Goal: Task Accomplishment & Management: Manage account settings

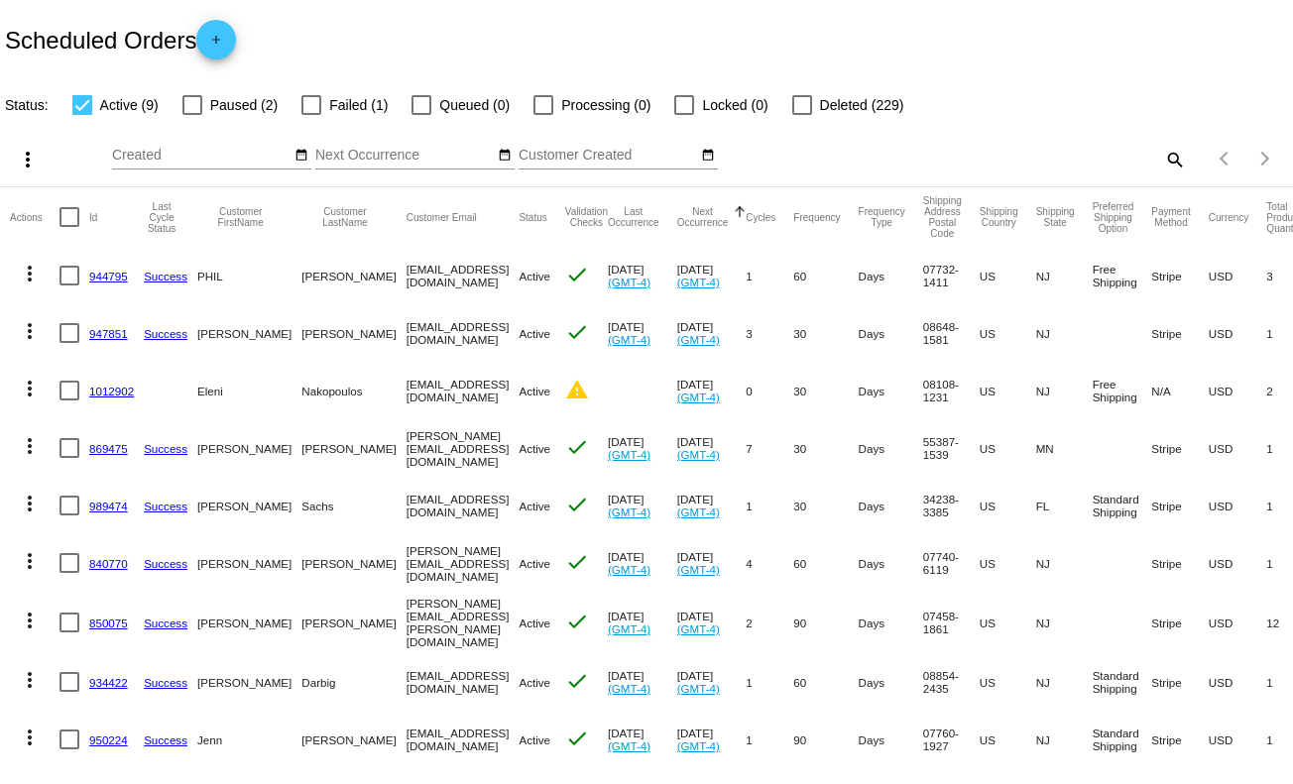
scroll to position [51, 0]
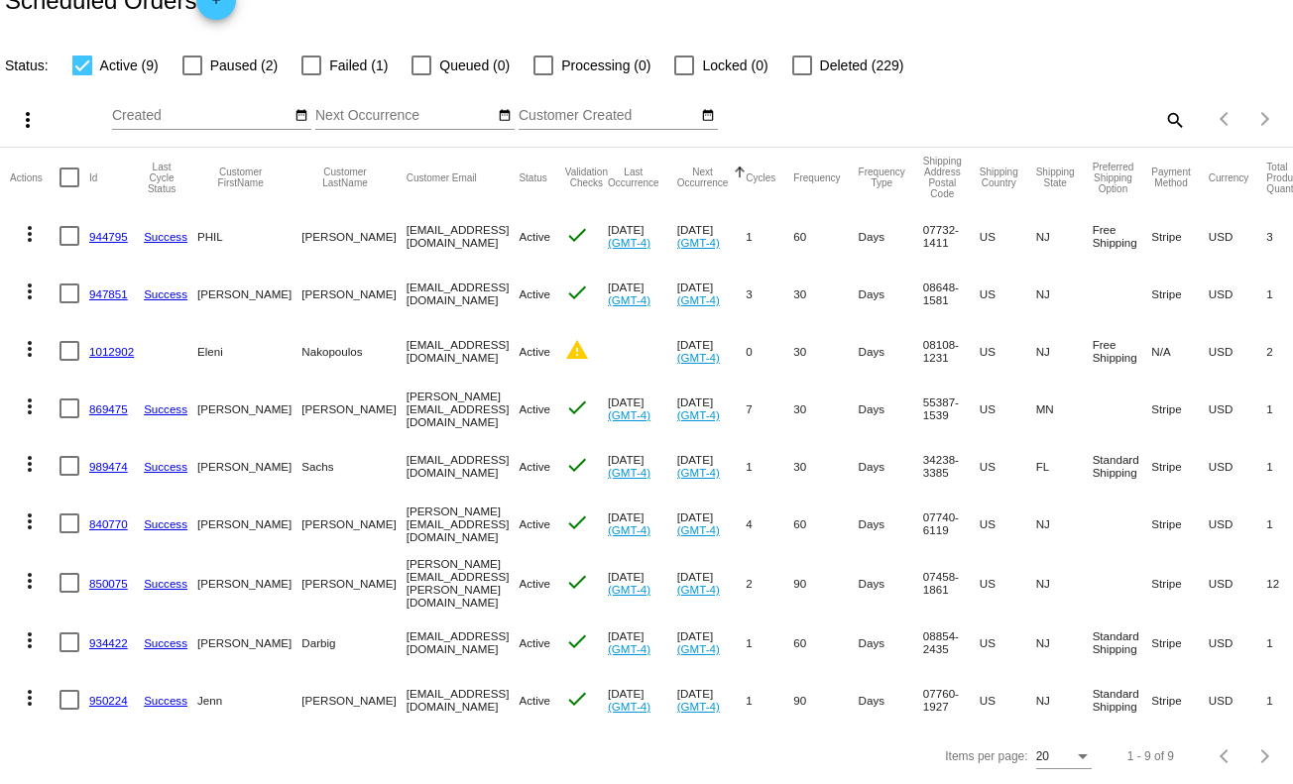
click at [106, 460] on link "989474" at bounding box center [108, 466] width 39 height 13
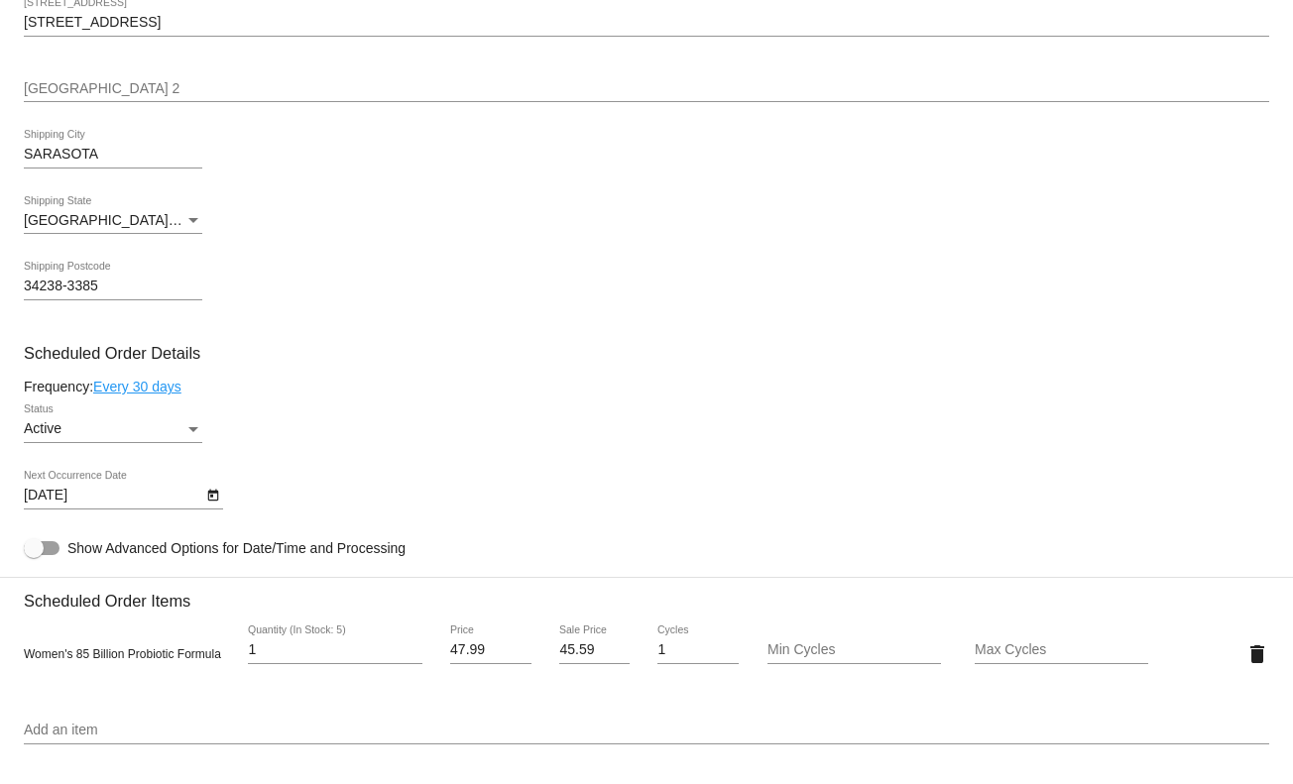
scroll to position [793, 0]
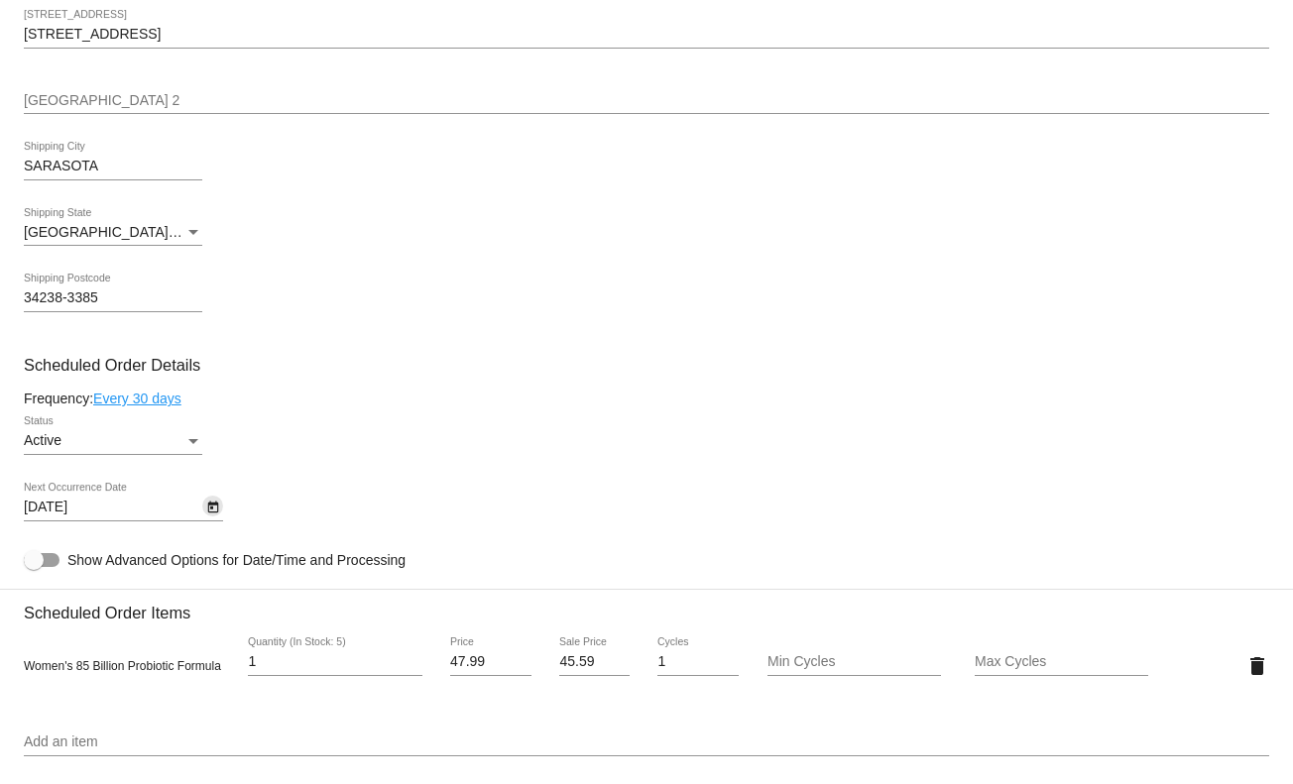
click at [214, 510] on icon "Open calendar" at bounding box center [213, 508] width 14 height 24
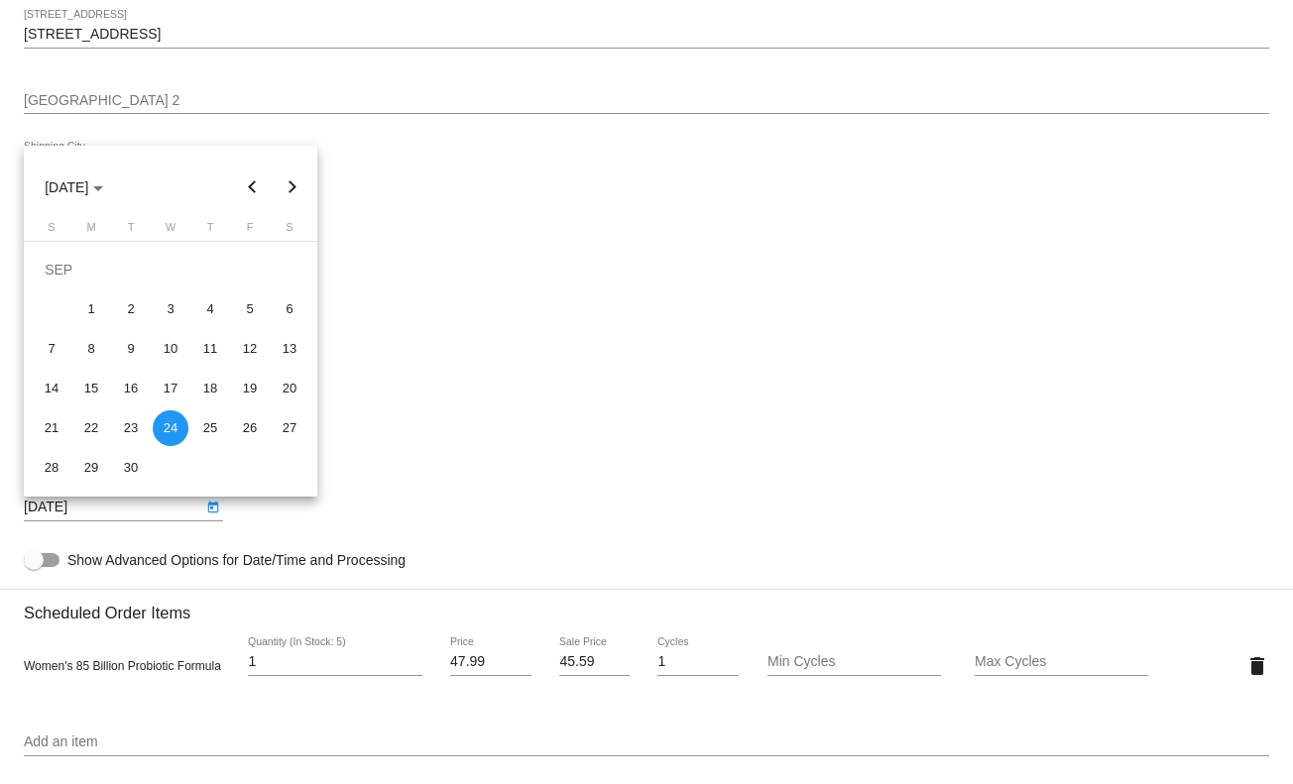
click at [291, 182] on button "Next month" at bounding box center [293, 188] width 40 height 40
click at [246, 384] on div "24" at bounding box center [250, 389] width 36 height 36
type input "[DATE]"
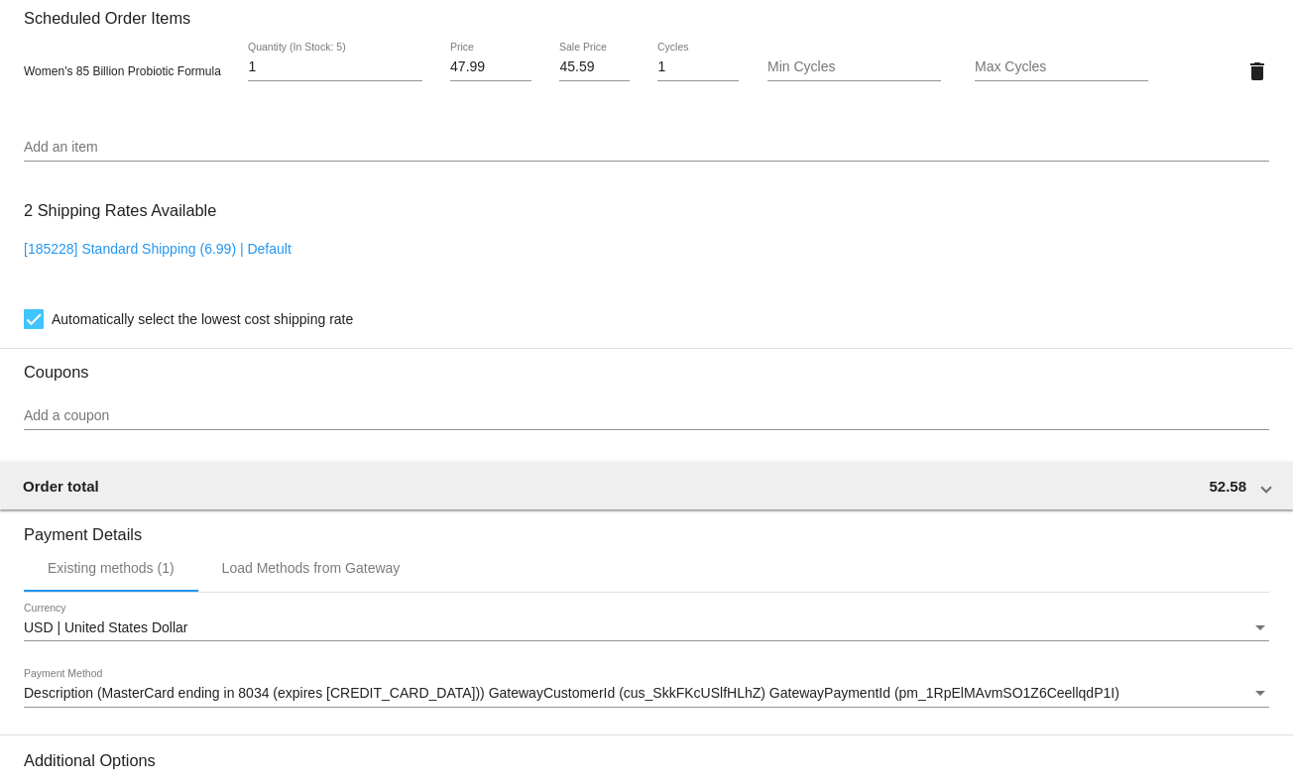
scroll to position [1625, 0]
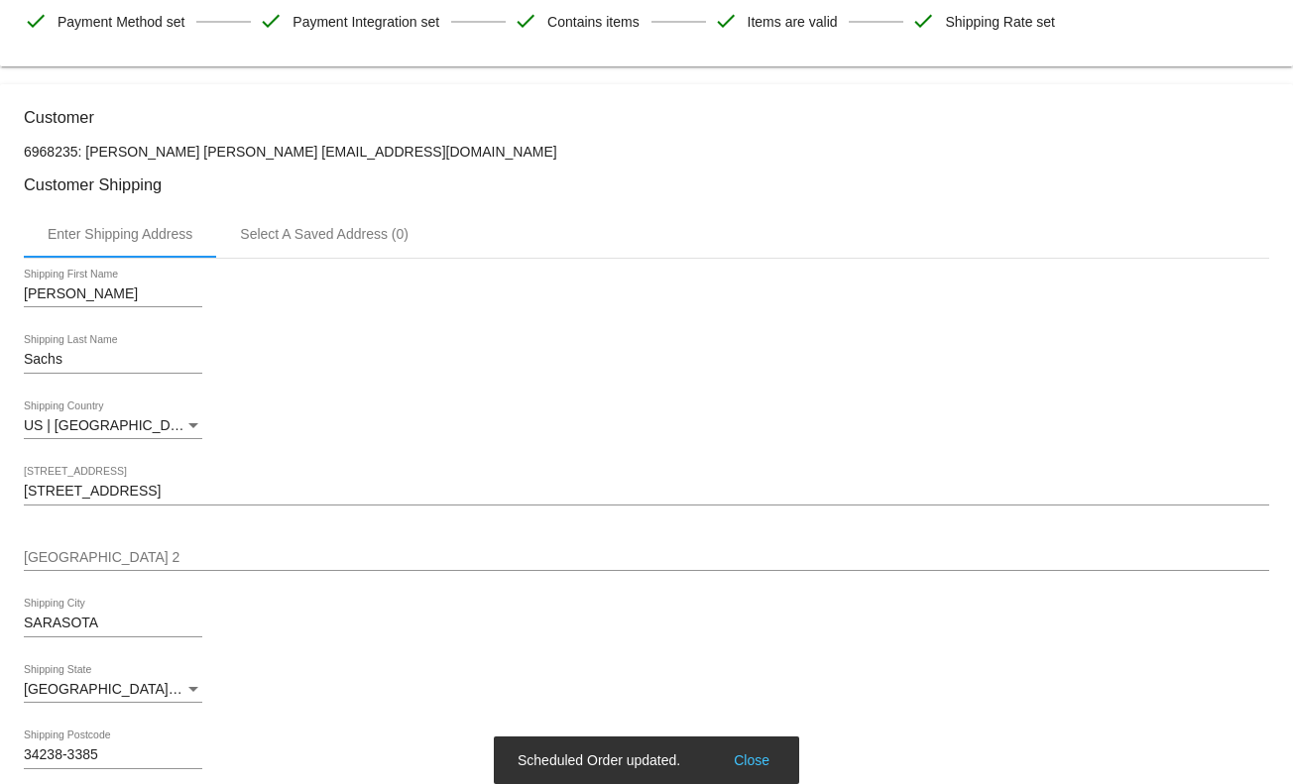
scroll to position [0, 0]
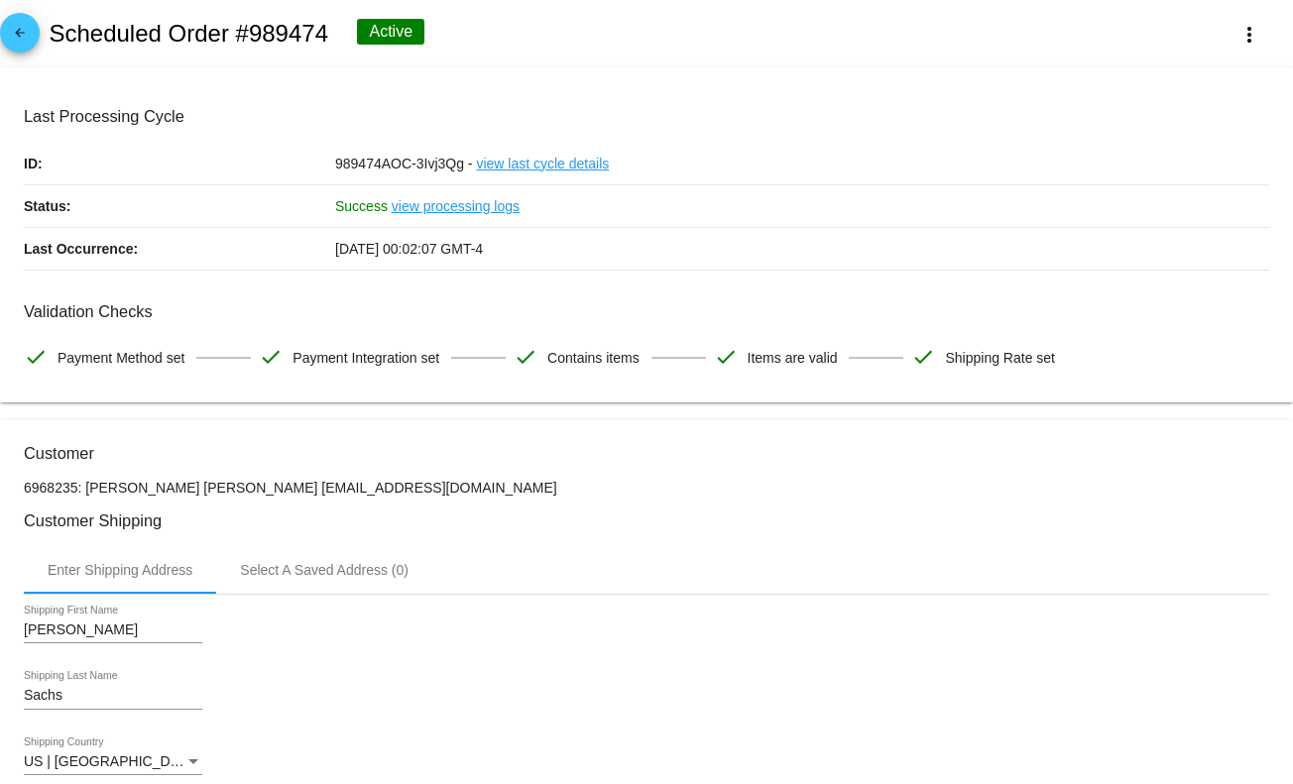
click at [22, 35] on mat-icon "arrow_back" at bounding box center [20, 38] width 24 height 24
